Goal: Transaction & Acquisition: Subscribe to service/newsletter

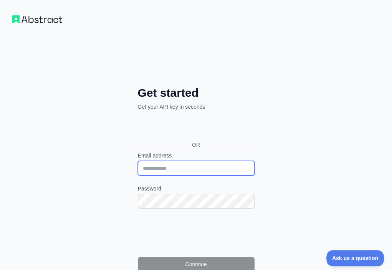
click at [138, 161] on input "Email address" at bounding box center [196, 168] width 117 height 15
paste input "**********"
type input "**********"
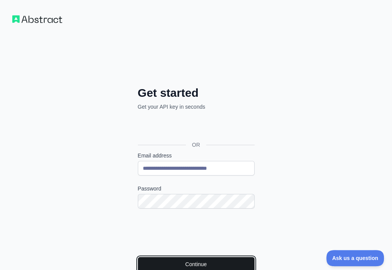
click at [138, 257] on button "Continue" at bounding box center [196, 264] width 117 height 15
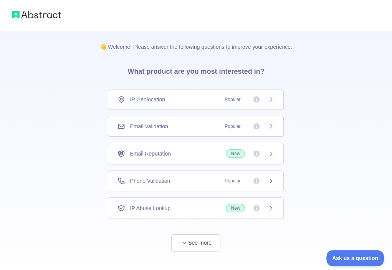
click at [189, 127] on div "Email Validation Popular" at bounding box center [195, 126] width 157 height 8
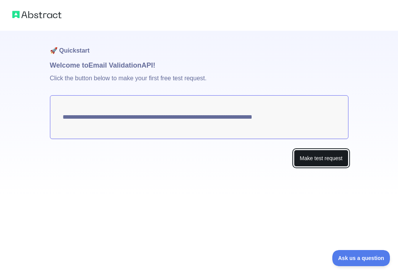
click at [313, 158] on button "Make test request" at bounding box center [321, 158] width 54 height 17
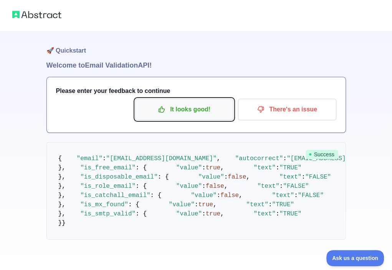
click at [179, 103] on p "It looks good!" at bounding box center [184, 109] width 87 height 13
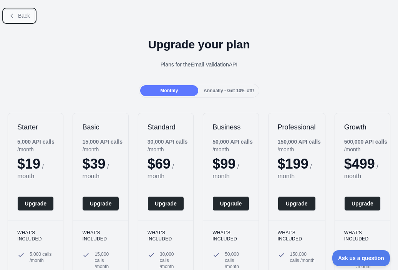
click at [25, 17] on span "Back" at bounding box center [24, 16] width 12 height 6
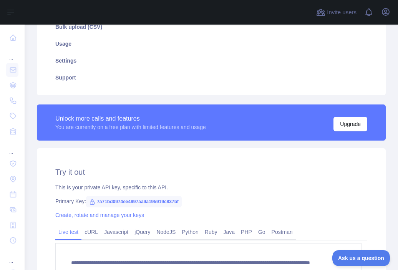
scroll to position [154, 0]
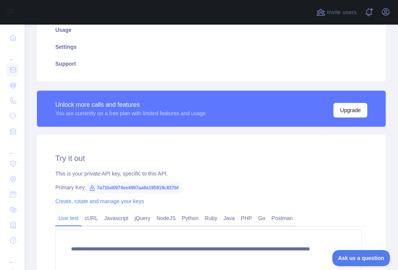
click at [146, 185] on span "7a71bd0974ee4997aa9a195919c837bf" at bounding box center [134, 188] width 96 height 12
copy span "7a71bd0974ee4997aa9a195919c837bf"
